Goal: Task Accomplishment & Management: Complete application form

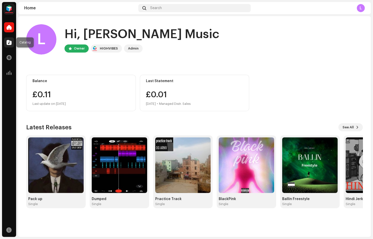
click at [10, 40] on span at bounding box center [9, 42] width 5 height 4
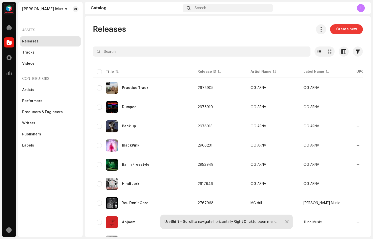
click at [362, 26] on button "Create new" at bounding box center [347, 29] width 33 height 10
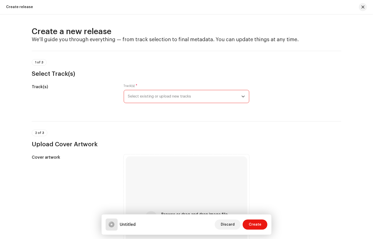
click at [173, 95] on span "Select existing or upload new tracks" at bounding box center [185, 96] width 114 height 13
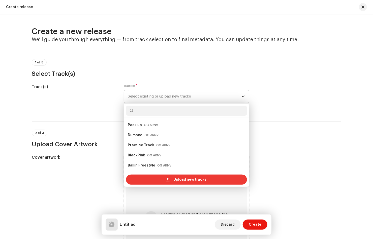
scroll to position [8, 0]
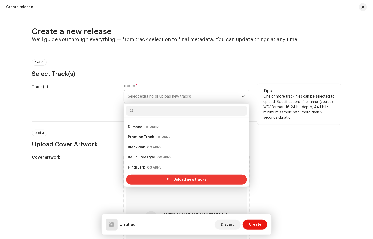
click at [157, 178] on div "Upload new tracks" at bounding box center [186, 179] width 121 height 10
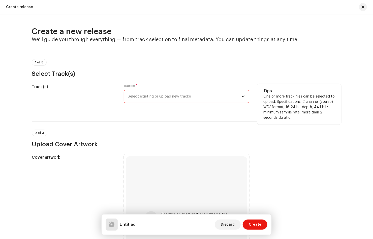
scroll to position [82, 0]
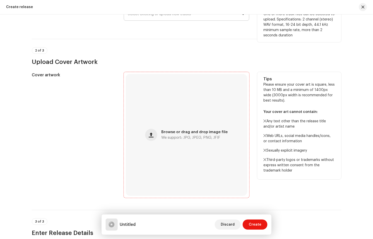
click at [177, 135] on div "Browse or drag and drop image file We support: JPG, JPEG, PNG, JFIF" at bounding box center [194, 134] width 66 height 9
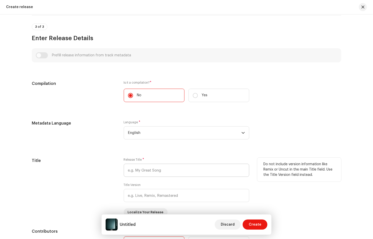
scroll to position [280, 0]
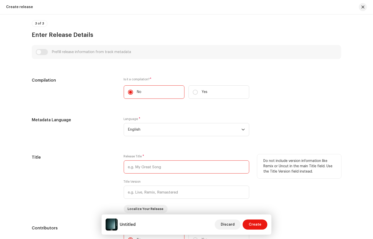
click at [138, 168] on input "text" at bounding box center [187, 166] width 126 height 13
type input "CumBack"
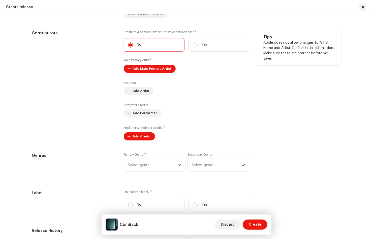
scroll to position [476, 0]
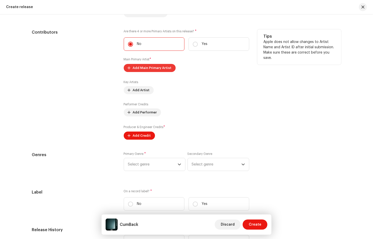
click at [147, 66] on span "Add Main Primary Artist" at bounding box center [152, 68] width 39 height 10
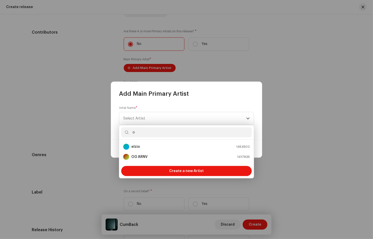
type input "o"
click at [144, 156] on strong "OG ARNV" at bounding box center [139, 156] width 16 height 5
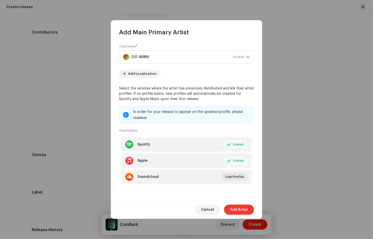
click at [242, 208] on span "Add Artist" at bounding box center [239, 209] width 18 height 10
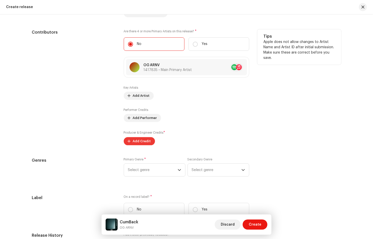
click at [139, 142] on span "Add Credit" at bounding box center [142, 141] width 18 height 10
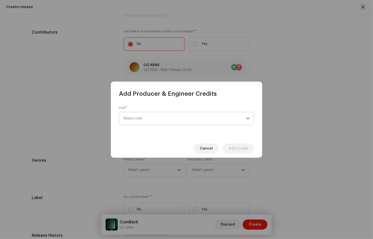
click at [190, 121] on span "Select role" at bounding box center [184, 118] width 123 height 13
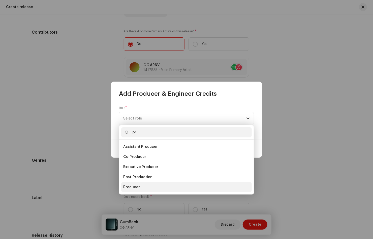
type input "pr"
click at [145, 187] on li "Producer" at bounding box center [186, 187] width 131 height 10
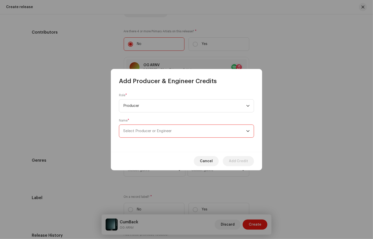
click at [165, 132] on span "Select Producer or Engineer" at bounding box center [147, 131] width 48 height 4
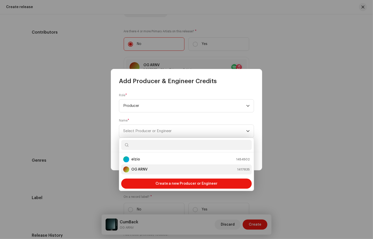
click at [150, 171] on div "OG ARNV 1417835" at bounding box center [186, 169] width 127 height 6
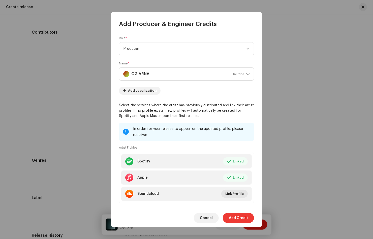
click at [245, 216] on span "Add Credit" at bounding box center [238, 218] width 19 height 10
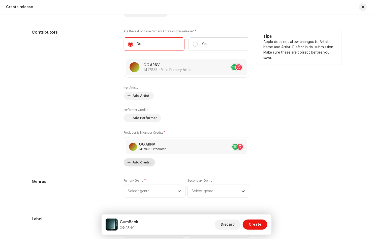
click at [134, 165] on span "Add Credit" at bounding box center [142, 162] width 18 height 10
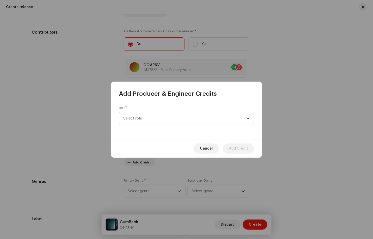
click at [159, 120] on span "Select role" at bounding box center [184, 118] width 123 height 13
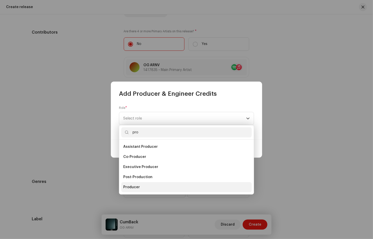
type input "pro"
click at [142, 186] on li "Producer" at bounding box center [186, 187] width 131 height 10
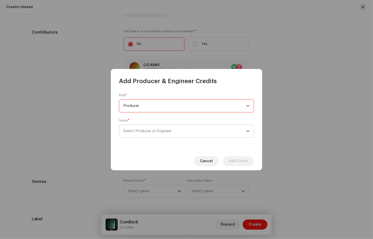
click at [151, 125] on span "Select Producer or Engineer" at bounding box center [184, 131] width 123 height 13
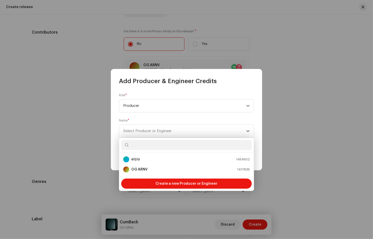
paste input "Code.441"
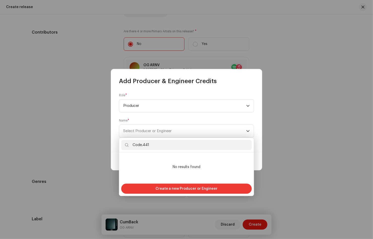
type input "Code.441"
click at [183, 187] on span "Create a new Producer or Engineer" at bounding box center [187, 188] width 62 height 10
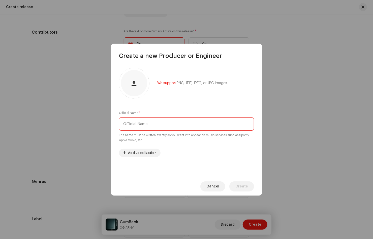
click at [146, 127] on input "text" at bounding box center [186, 123] width 135 height 13
paste input "Code.441"
type input "Code.441"
click at [198, 160] on div "We support PNG, JFIF, JPEG, or JPG images. Official Name * Code.441 The name mu…" at bounding box center [186, 118] width 151 height 117
click at [245, 186] on span "Create" at bounding box center [242, 186] width 13 height 10
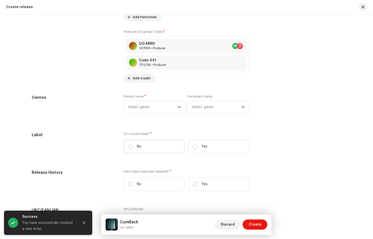
scroll to position [575, 0]
click at [175, 97] on div "Primary Genre * Select genre" at bounding box center [155, 104] width 62 height 19
click at [171, 105] on span "Select genre" at bounding box center [153, 107] width 50 height 13
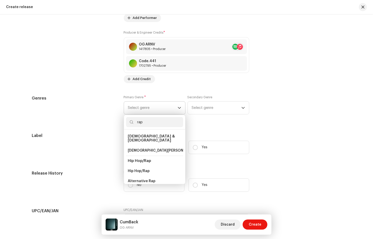
type input "rap"
click at [149, 155] on li "Hip Hop/Rap" at bounding box center [154, 160] width 57 height 10
click at [149, 168] on span "Hip Hop/Rap" at bounding box center [139, 170] width 22 height 5
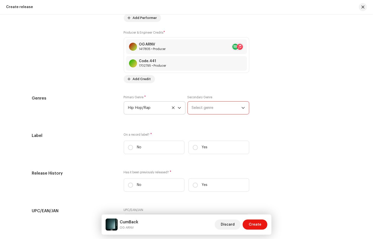
click at [233, 109] on span "Select genre" at bounding box center [217, 107] width 50 height 13
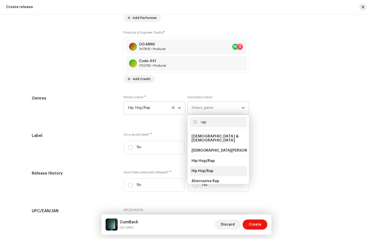
type input "rap"
click at [209, 168] on span "Hip Hop/Rap" at bounding box center [203, 170] width 22 height 5
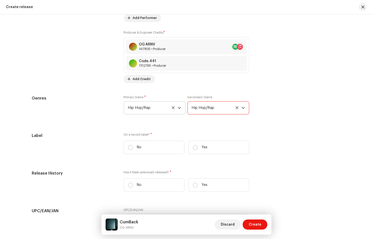
click at [292, 140] on div "Label On a record label? * No Yes" at bounding box center [187, 144] width 310 height 25
click at [127, 146] on label "No" at bounding box center [154, 147] width 61 height 13
click at [128, 146] on input "No" at bounding box center [130, 147] width 5 height 5
radio input "true"
click at [218, 146] on label "Yes" at bounding box center [219, 147] width 61 height 13
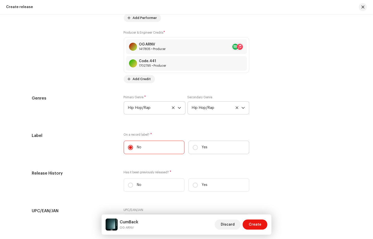
click at [198, 146] on input "Yes" at bounding box center [195, 147] width 5 height 5
radio input "true"
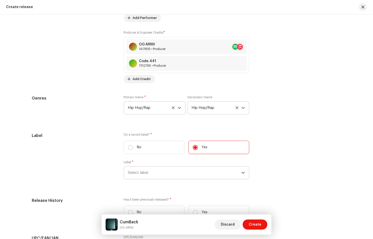
click at [148, 169] on span "Select label" at bounding box center [185, 172] width 114 height 13
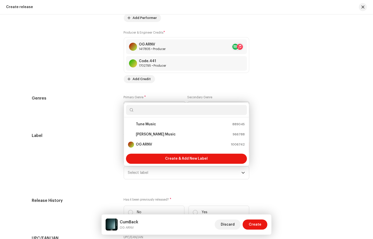
click at [91, 152] on div "Label" at bounding box center [74, 158] width 84 height 53
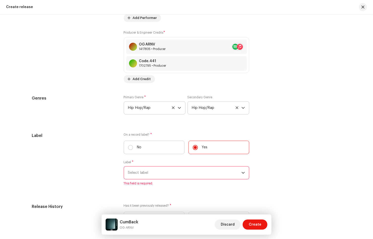
click at [148, 143] on label "No" at bounding box center [154, 147] width 61 height 13
click at [133, 145] on input "No" at bounding box center [130, 147] width 5 height 5
radio input "true"
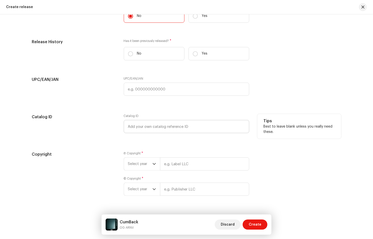
scroll to position [693, 0]
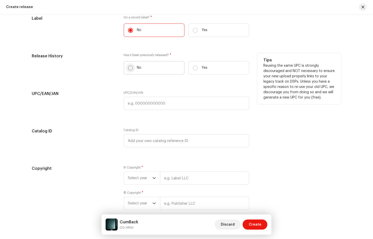
click at [131, 66] on input "No" at bounding box center [130, 67] width 5 height 5
radio input "true"
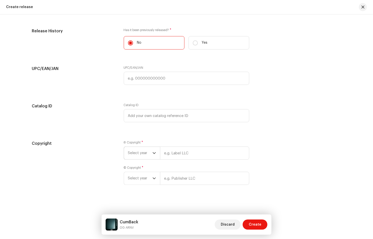
click at [141, 153] on span "Select year" at bounding box center [140, 153] width 24 height 13
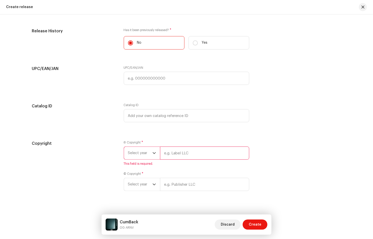
scroll to position [718, 0]
click at [140, 153] on span "Select year" at bounding box center [140, 152] width 24 height 13
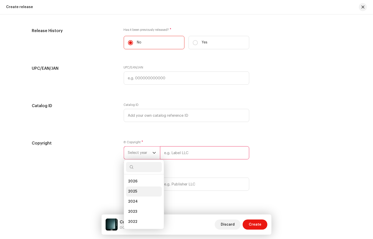
click at [140, 191] on li "2025" at bounding box center [144, 191] width 36 height 10
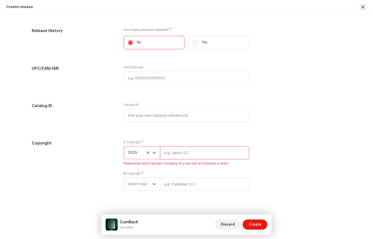
click at [150, 186] on span "Select year" at bounding box center [140, 184] width 24 height 13
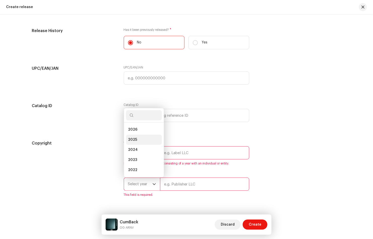
click at [144, 138] on li "2025" at bounding box center [144, 139] width 36 height 10
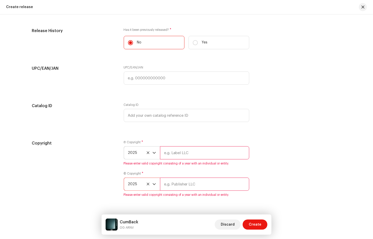
click at [195, 154] on input "text" at bounding box center [204, 152] width 89 height 13
type input "OG ARNV"
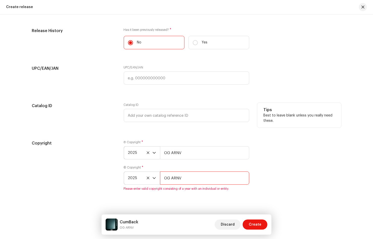
type input "OG ARNV"
click at [301, 119] on p "Best to leave blank unless you really need these." at bounding box center [300, 118] width 72 height 11
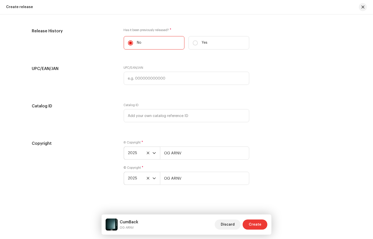
click at [259, 225] on span "Create" at bounding box center [255, 224] width 13 height 10
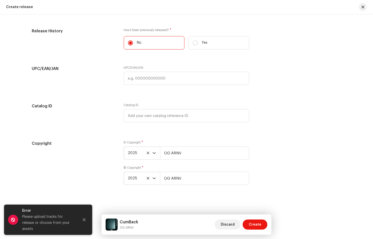
scroll to position [0, 0]
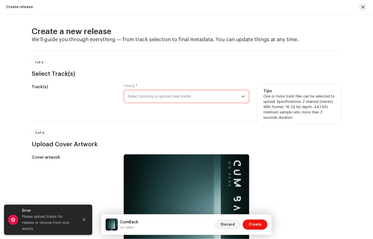
click at [142, 99] on span "Select existing or upload new tracks" at bounding box center [185, 96] width 114 height 13
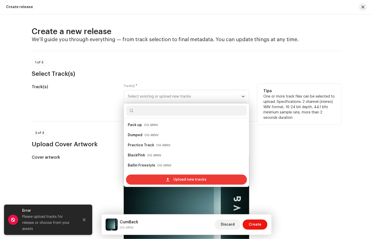
scroll to position [8, 0]
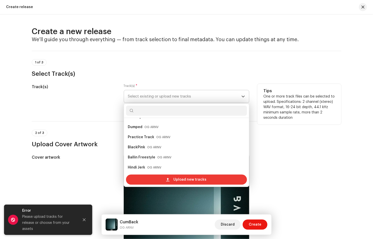
click at [193, 182] on span "Upload new tracks" at bounding box center [190, 179] width 33 height 10
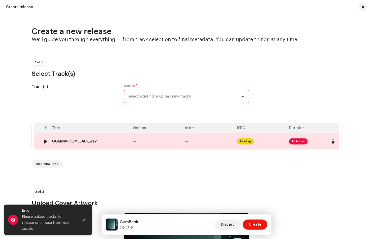
click at [273, 142] on td "Pending" at bounding box center [261, 141] width 52 height 16
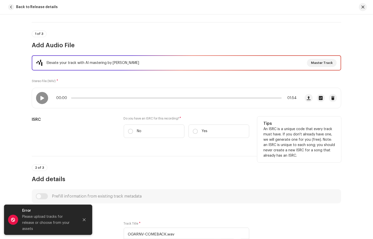
scroll to position [36, 0]
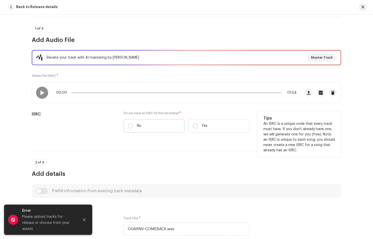
click at [137, 127] on label "No" at bounding box center [154, 125] width 61 height 13
click at [133, 127] on input "No" at bounding box center [130, 125] width 5 height 5
radio input "true"
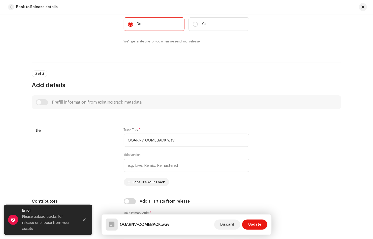
scroll to position [139, 0]
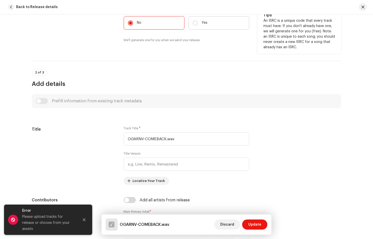
click at [215, 21] on label "Yes" at bounding box center [219, 22] width 61 height 13
click at [198, 21] on input "Yes" at bounding box center [195, 22] width 5 height 5
radio input "true"
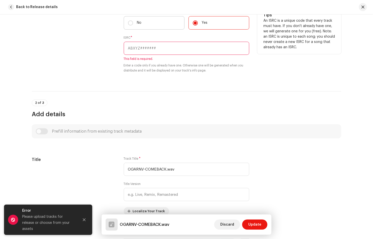
click at [142, 25] on label "No" at bounding box center [154, 22] width 61 height 13
click at [133, 25] on input "No" at bounding box center [130, 22] width 5 height 5
radio input "true"
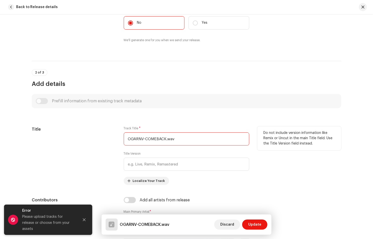
drag, startPoint x: 189, startPoint y: 140, endPoint x: 118, endPoint y: 136, distance: 71.0
click at [124, 136] on input "OGARNV-COMEBACK.wav" at bounding box center [187, 138] width 126 height 13
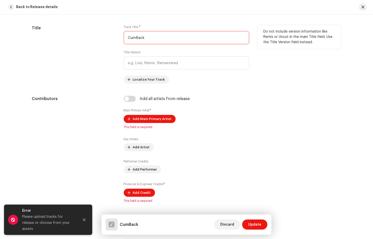
scroll to position [241, 0]
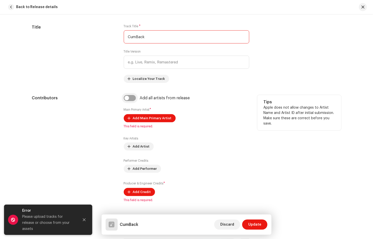
type input "CumBack"
click at [131, 97] on input "checkbox" at bounding box center [130, 98] width 12 height 6
checkbox input "true"
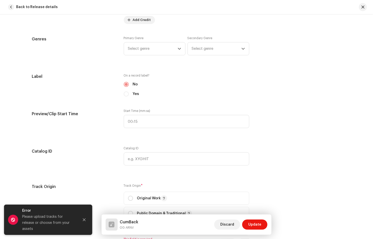
scroll to position [468, 0]
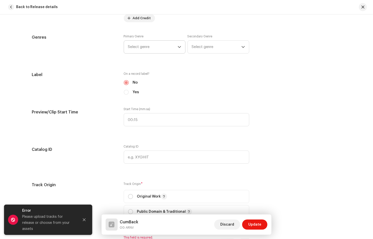
click at [159, 48] on span "Select genre" at bounding box center [153, 47] width 50 height 13
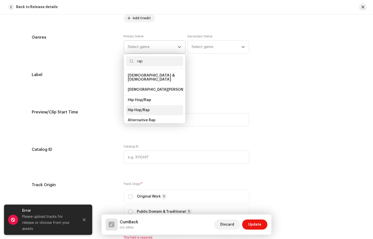
type input "rap"
click at [157, 106] on li "Hip Hop/Rap" at bounding box center [154, 110] width 57 height 10
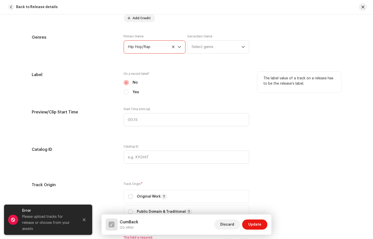
click at [269, 92] on div "The label value of a track on a release has to be the release’s label." at bounding box center [300, 83] width 84 height 23
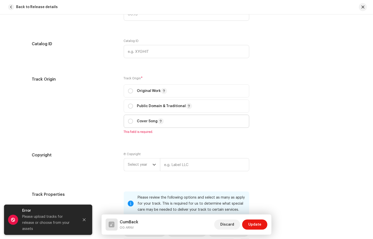
scroll to position [578, 0]
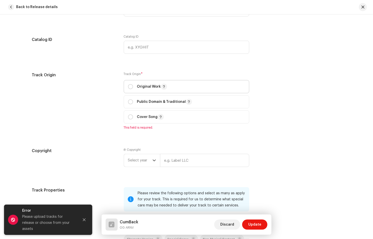
click at [133, 84] on div "Original Work" at bounding box center [147, 87] width 39 height 6
radio input "true"
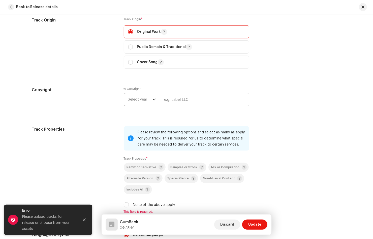
scroll to position [633, 0]
click at [137, 96] on span "Select year" at bounding box center [140, 98] width 24 height 13
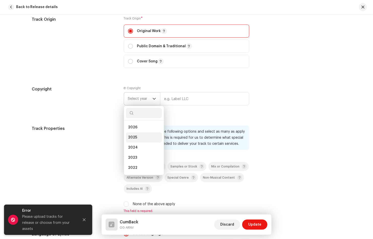
click at [139, 136] on li "2025" at bounding box center [144, 137] width 36 height 10
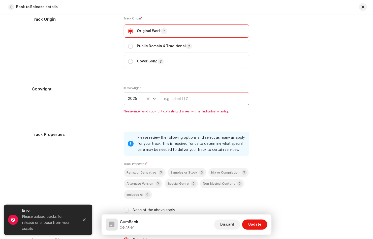
click at [191, 100] on input "text" at bounding box center [204, 98] width 89 height 13
type input "OG ARNV"
click at [195, 132] on div "Please review the following options and select as many as apply for your track.…" at bounding box center [187, 143] width 126 height 24
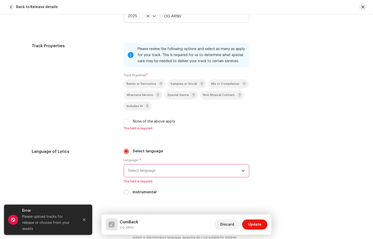
scroll to position [716, 0]
click at [125, 122] on input "None of the above apply" at bounding box center [126, 121] width 5 height 5
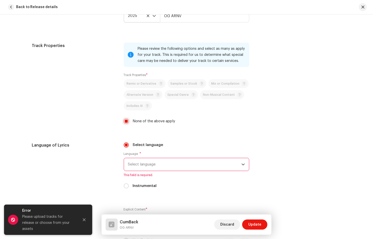
click at [125, 123] on input "None of the above apply" at bounding box center [126, 121] width 5 height 5
checkbox input "false"
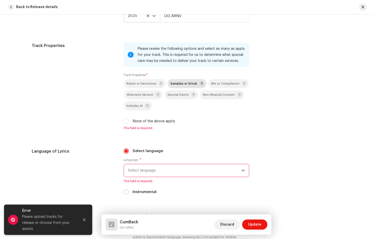
click at [179, 83] on span "Samples or Stock" at bounding box center [184, 83] width 27 height 3
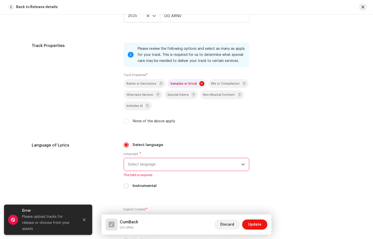
click at [143, 164] on span "Select language" at bounding box center [185, 164] width 114 height 13
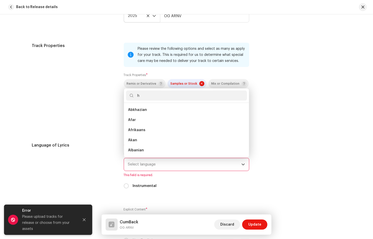
scroll to position [2, 0]
type input "hind"
click at [138, 106] on li "Hindi" at bounding box center [186, 110] width 121 height 10
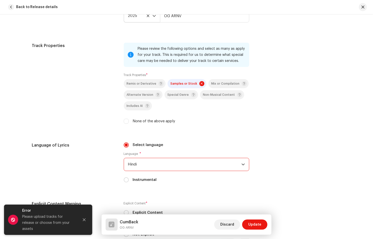
scroll to position [839, 0]
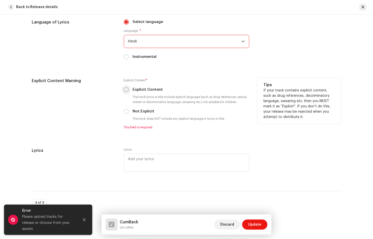
click at [126, 91] on input "Explicit Content" at bounding box center [126, 89] width 5 height 5
radio input "true"
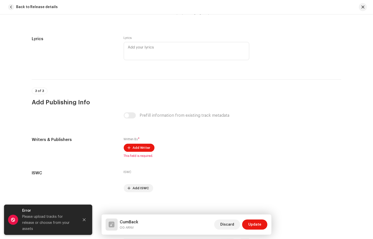
scroll to position [945, 0]
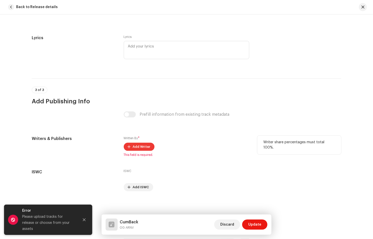
click at [132, 145] on button "Add Writer" at bounding box center [139, 147] width 31 height 8
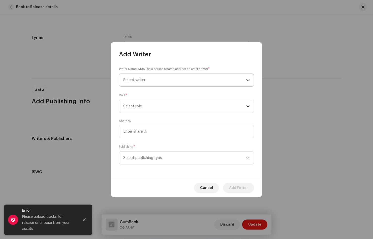
click at [140, 79] on span "Select writer" at bounding box center [134, 80] width 22 height 4
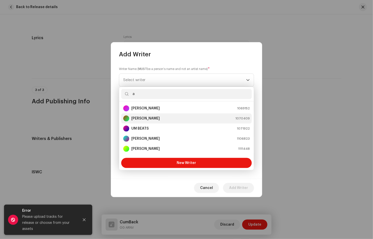
type input "a"
click at [146, 118] on strong "[PERSON_NAME]" at bounding box center [145, 118] width 29 height 5
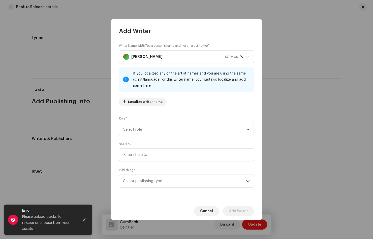
click at [148, 128] on span "Select role" at bounding box center [184, 129] width 123 height 13
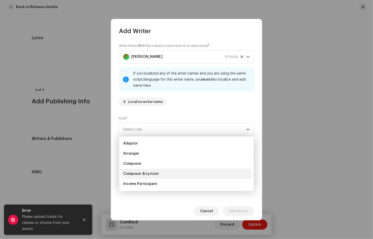
click at [147, 173] on span "Composer & Lyricist" at bounding box center [141, 173] width 36 height 5
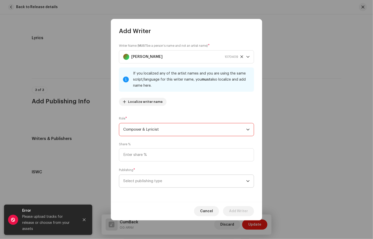
click at [148, 178] on span "Select publishing type" at bounding box center [184, 181] width 123 height 13
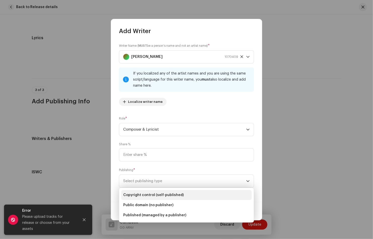
click at [139, 197] on span "Copyright control (self-published)" at bounding box center [153, 194] width 61 height 5
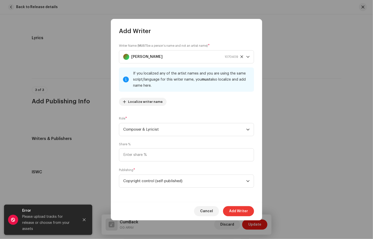
click at [245, 210] on span "Add Writer" at bounding box center [238, 211] width 19 height 10
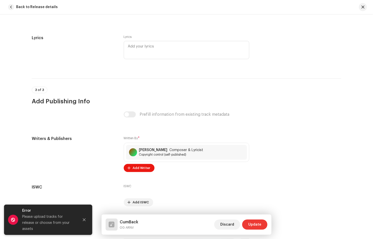
click at [251, 224] on span "Update" at bounding box center [255, 224] width 13 height 10
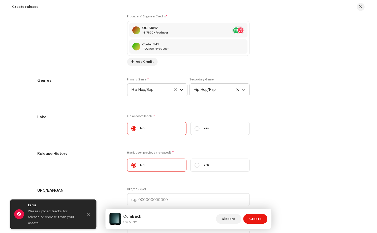
scroll to position [776, 0]
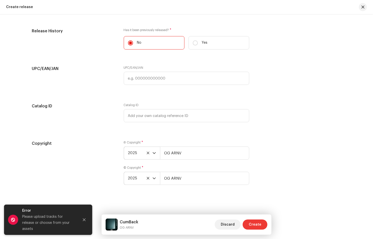
click at [253, 225] on span "Create" at bounding box center [255, 224] width 13 height 10
